Goal: Task Accomplishment & Management: Manage account settings

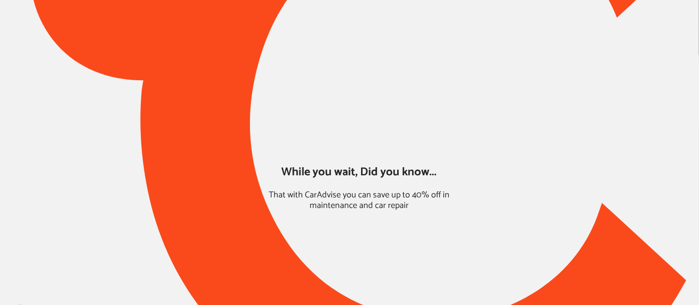
type input "*****"
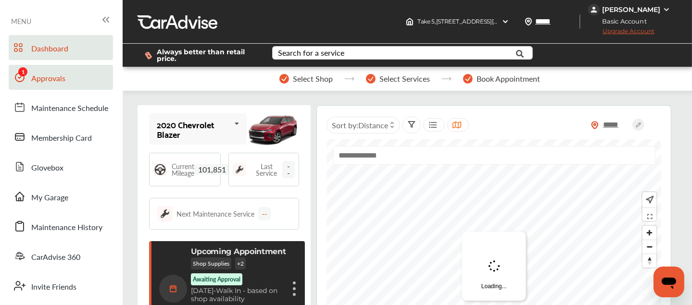
click at [60, 79] on span "Approvals" at bounding box center [48, 79] width 34 height 12
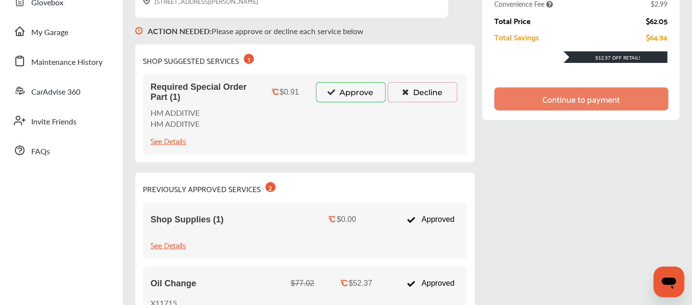
scroll to position [165, 0]
click at [345, 89] on button "Approve" at bounding box center [351, 92] width 70 height 20
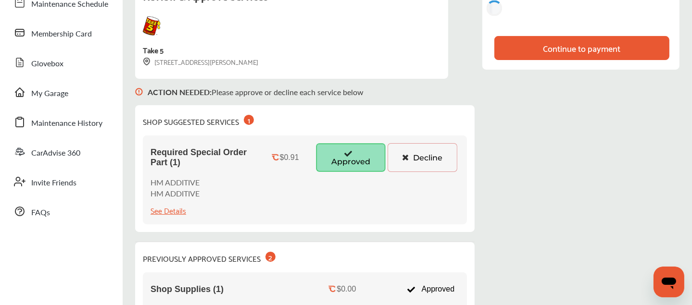
scroll to position [100, 0]
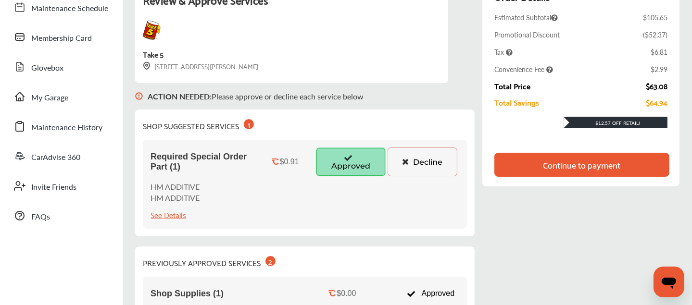
drag, startPoint x: 445, startPoint y: 143, endPoint x: 443, endPoint y: 133, distance: 10.2
click at [443, 133] on div "SHOP SUGGESTED SERVICES 1 Required Special Order Part (1) $0.91 Approved Declin…" at bounding box center [304, 173] width 339 height 127
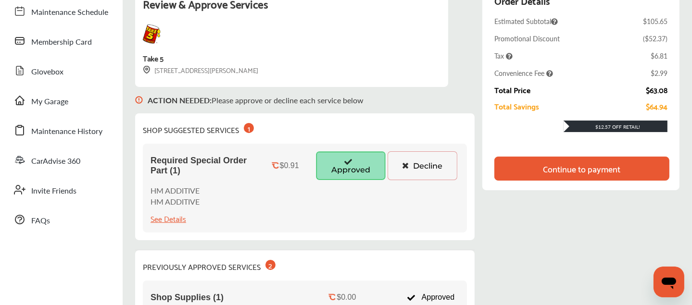
scroll to position [83, 0]
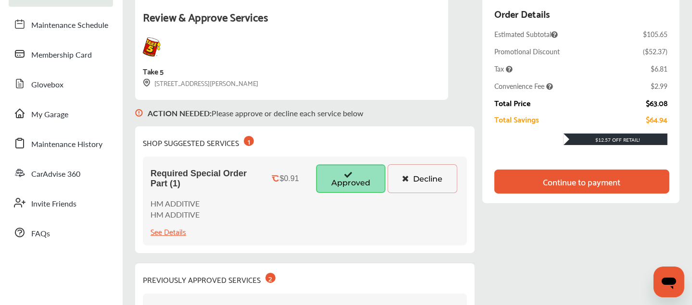
click at [554, 181] on div "Continue to payment" at bounding box center [581, 182] width 77 height 10
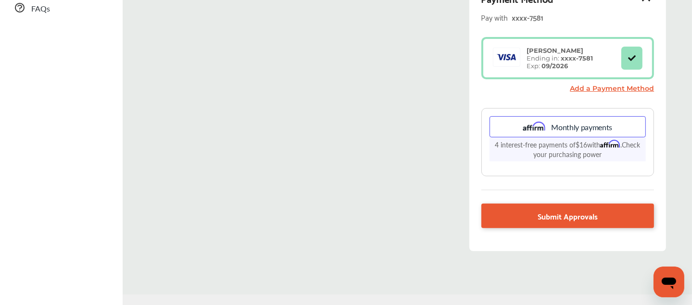
scroll to position [325, 0]
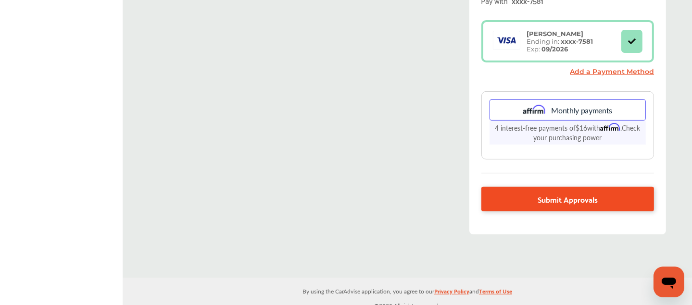
click at [549, 195] on span "Submit Approvals" at bounding box center [567, 199] width 60 height 13
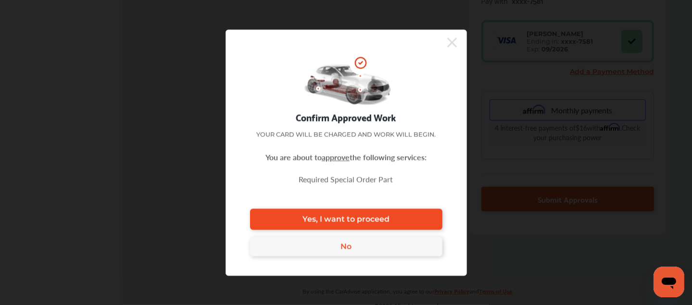
click at [402, 219] on link "Yes, I want to proceed" at bounding box center [346, 219] width 192 height 21
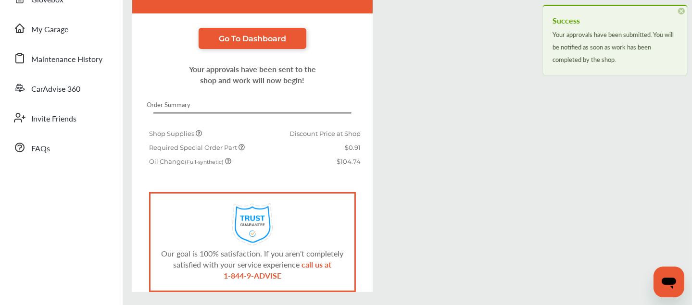
scroll to position [202, 0]
